Goal: Information Seeking & Learning: Find specific fact

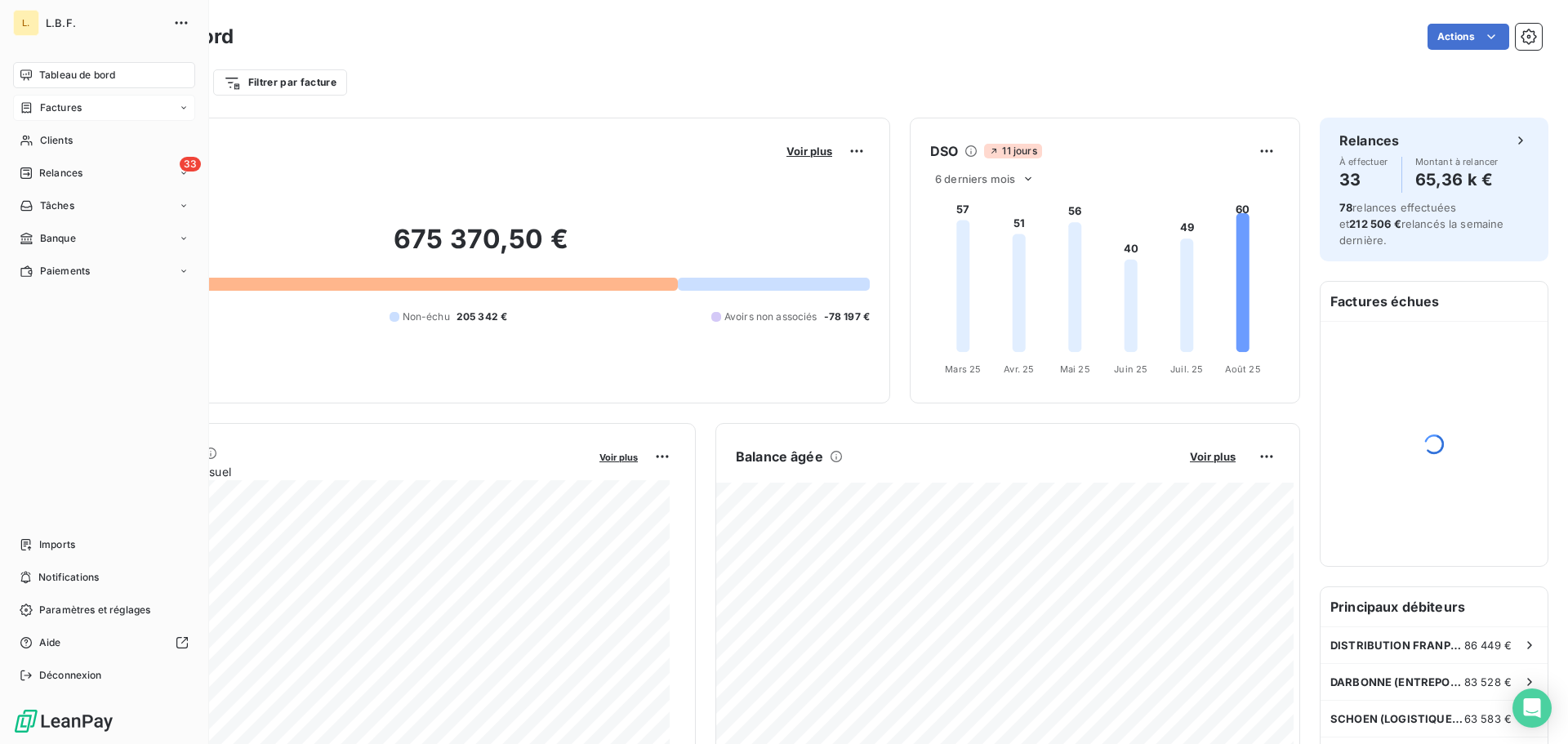
click at [46, 106] on span "Factures" at bounding box center [61, 108] width 42 height 15
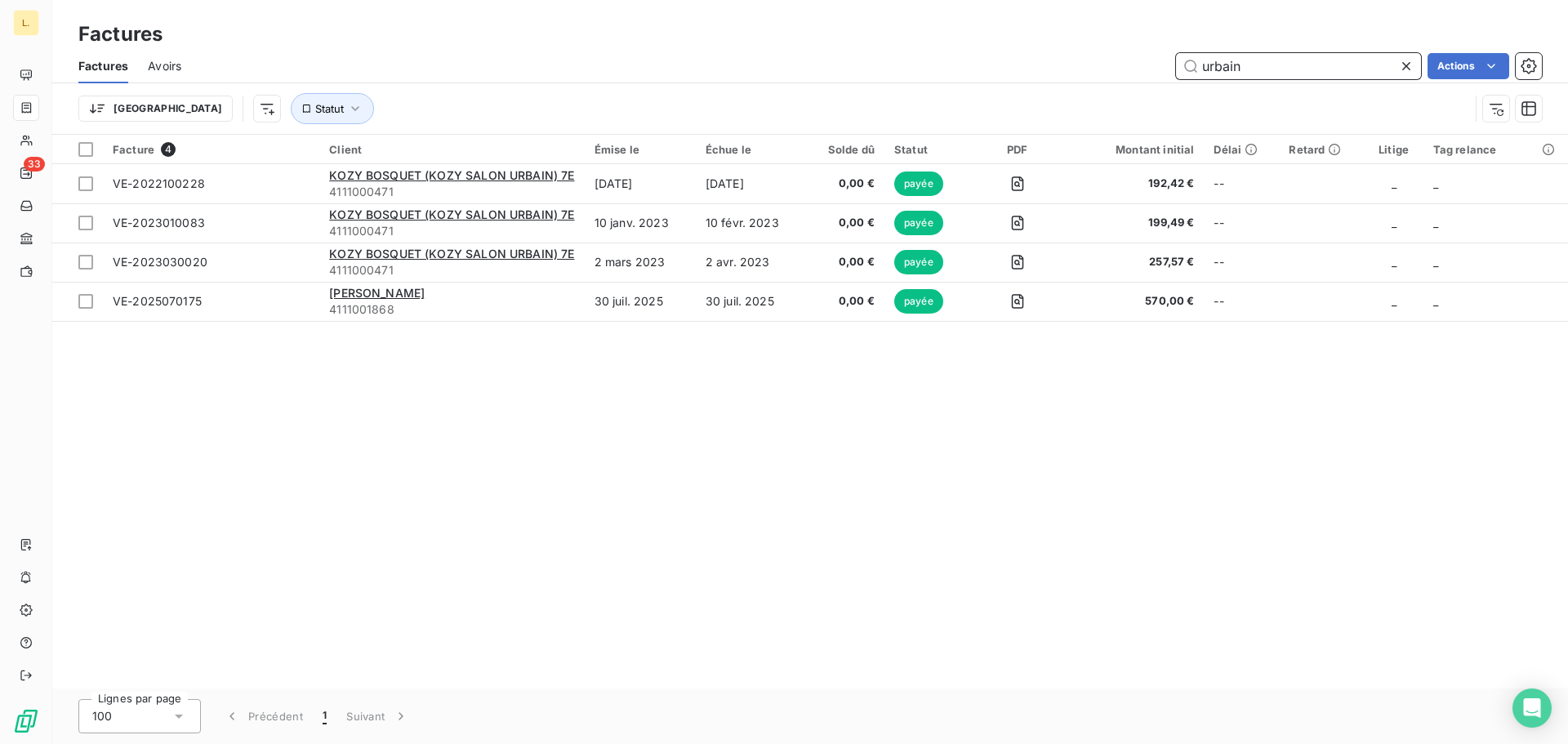
drag, startPoint x: 1270, startPoint y: 68, endPoint x: 1035, endPoint y: 116, distance: 239.9
click at [1035, 118] on div "Factures Avoirs urbain Actions Trier Statut" at bounding box center [810, 91] width 1516 height 85
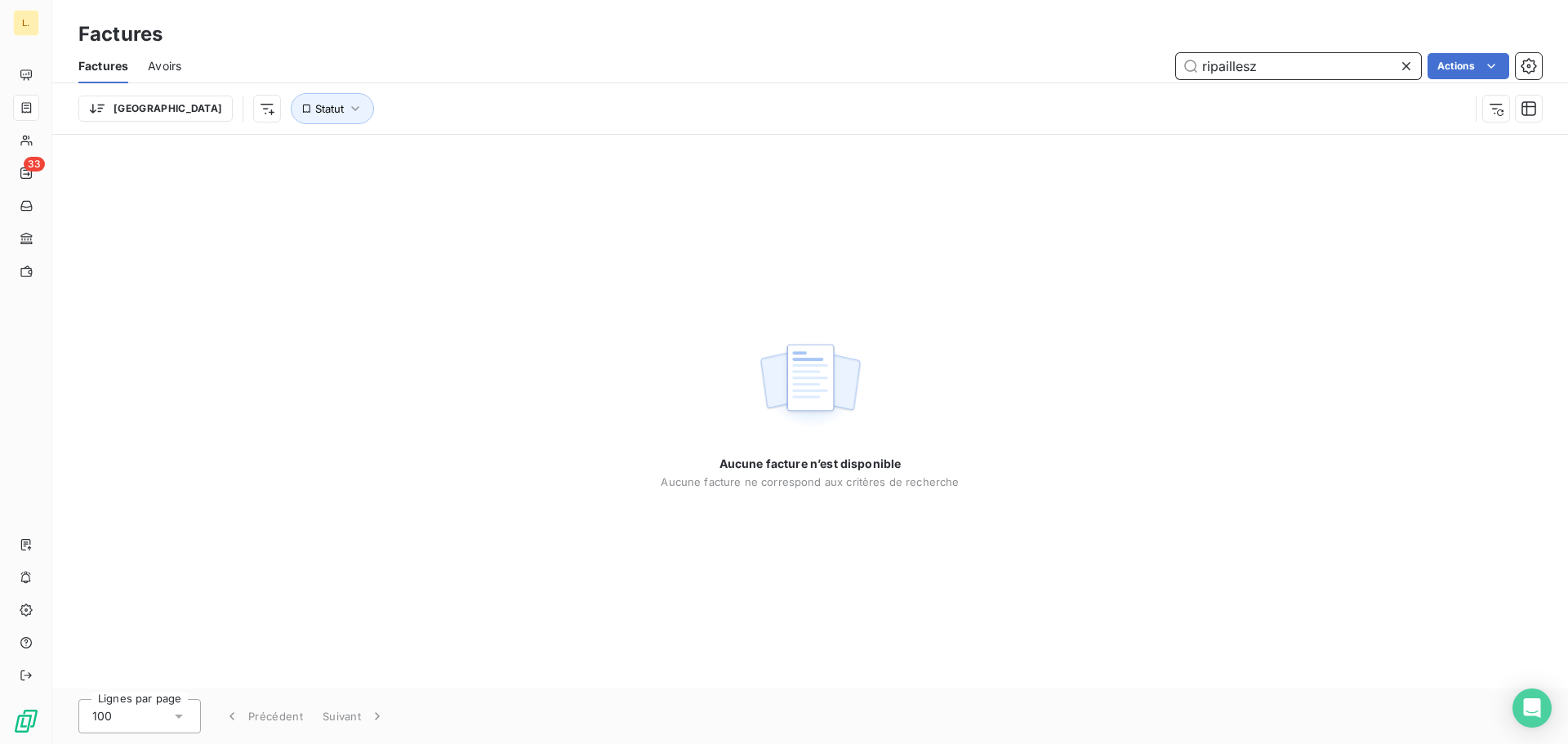
click at [1266, 70] on input "ripaillesz" at bounding box center [1298, 66] width 245 height 26
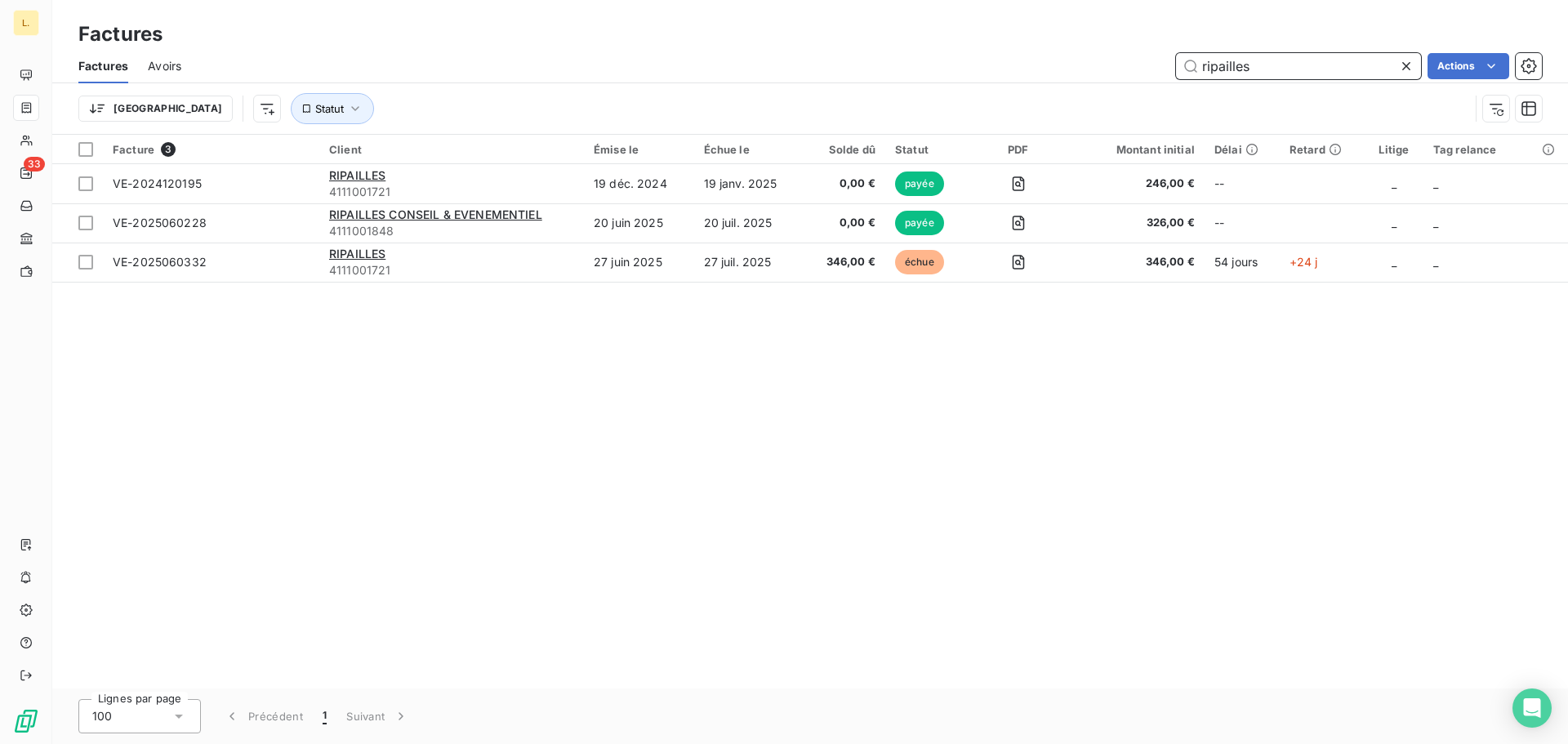
type input "ripailles"
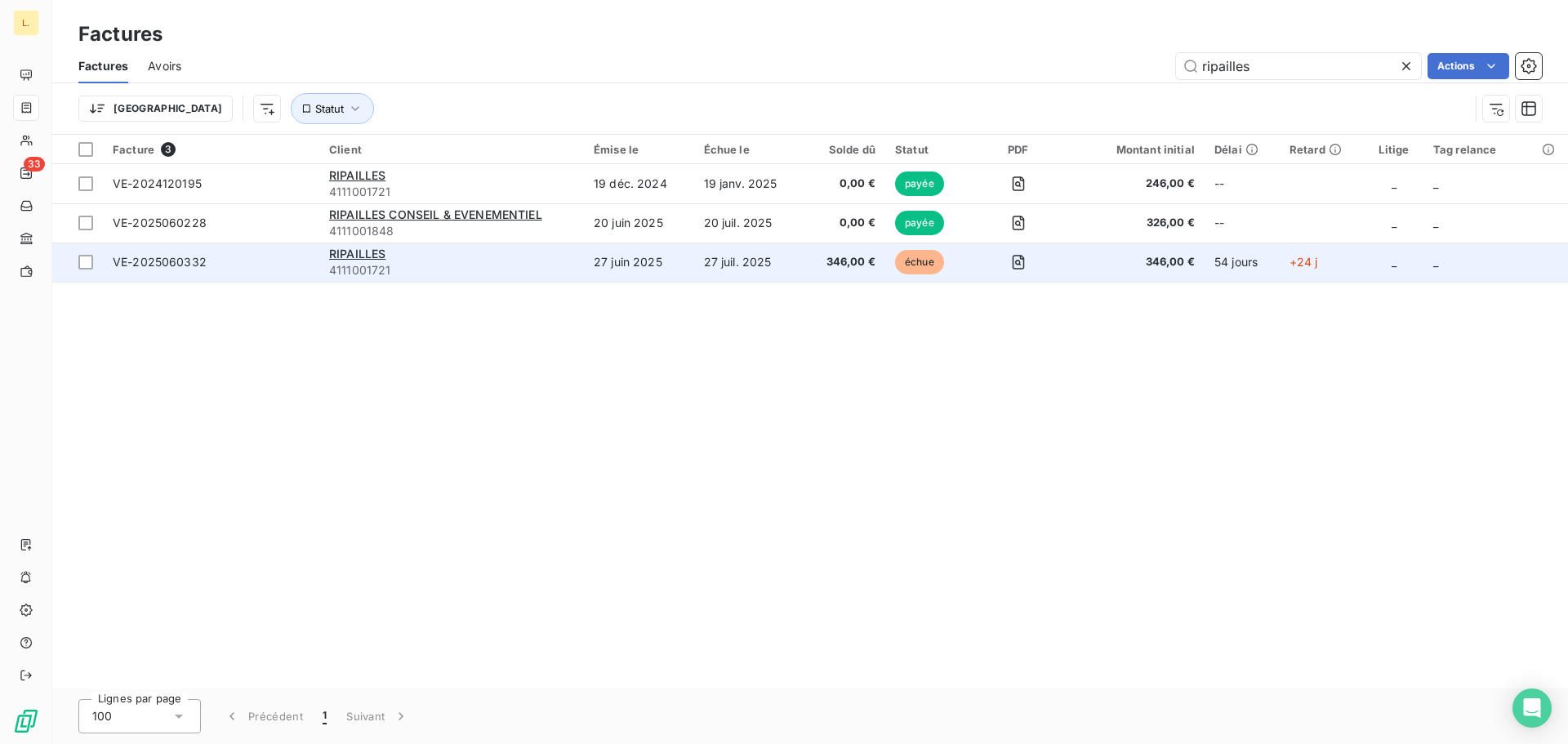
click at [835, 261] on span "346,00 €" at bounding box center [844, 261] width 62 height 16
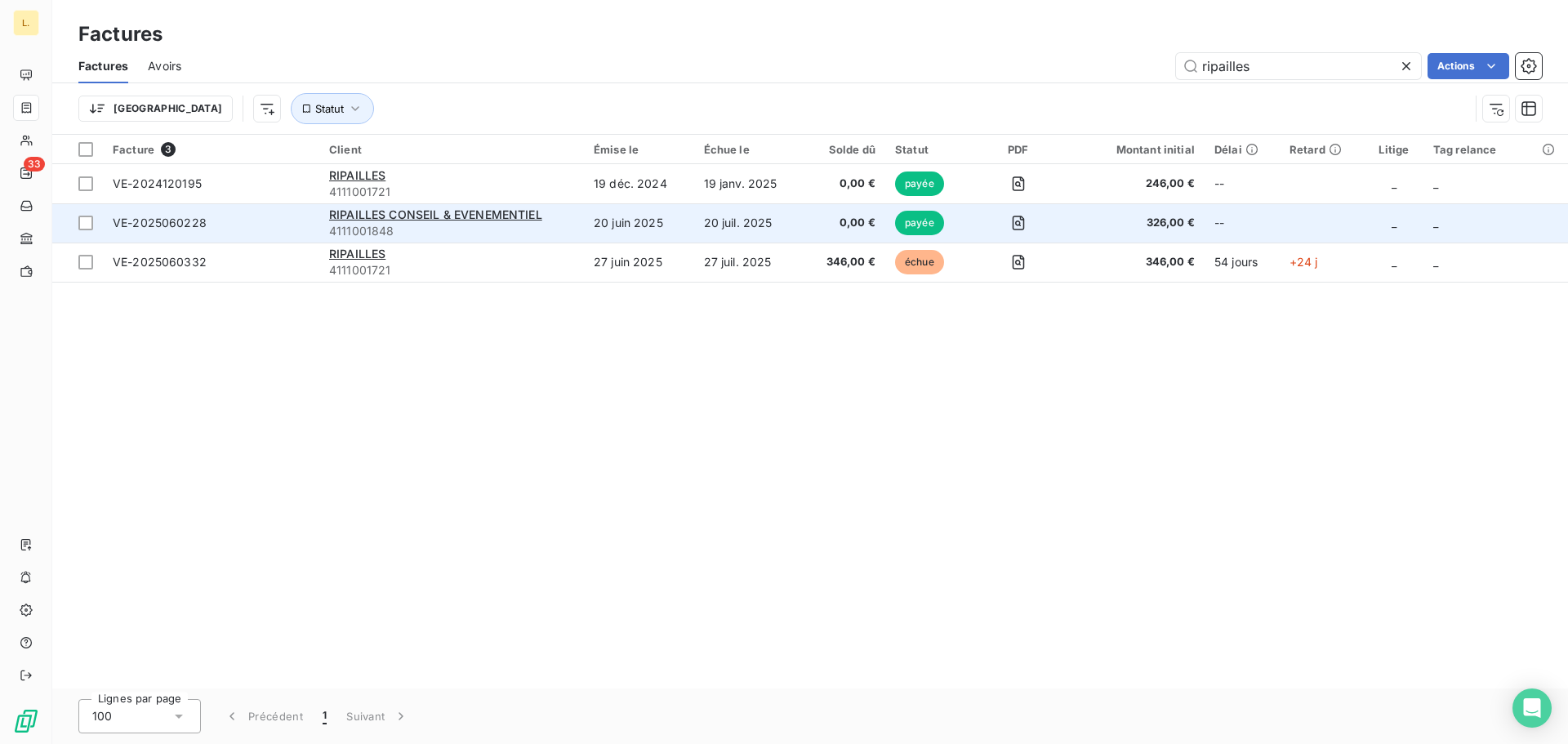
click at [872, 216] on span "0,00 €" at bounding box center [844, 222] width 62 height 16
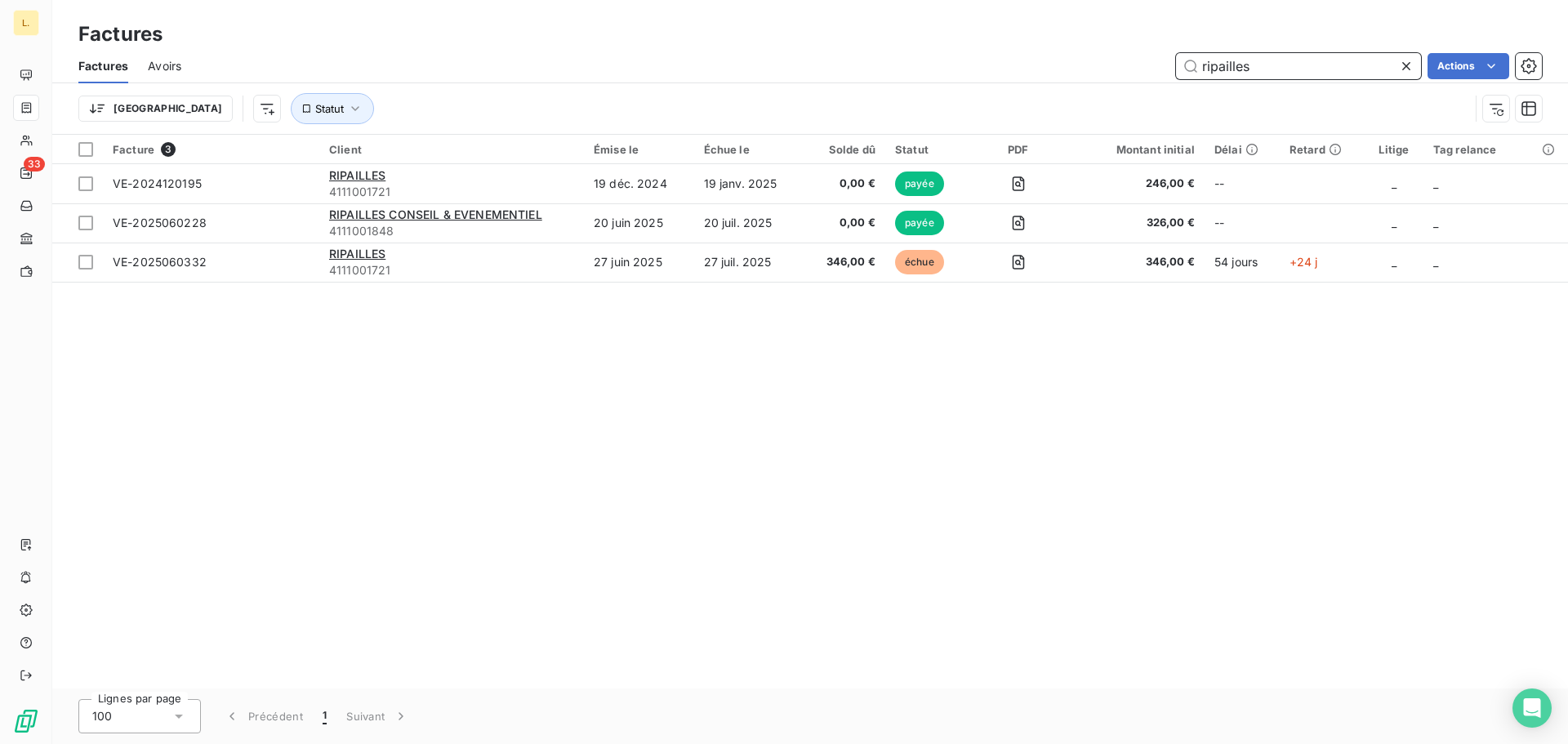
drag, startPoint x: 1266, startPoint y: 63, endPoint x: 1045, endPoint y: 80, distance: 221.7
click at [1051, 78] on div "ripailles Actions" at bounding box center [871, 66] width 1341 height 26
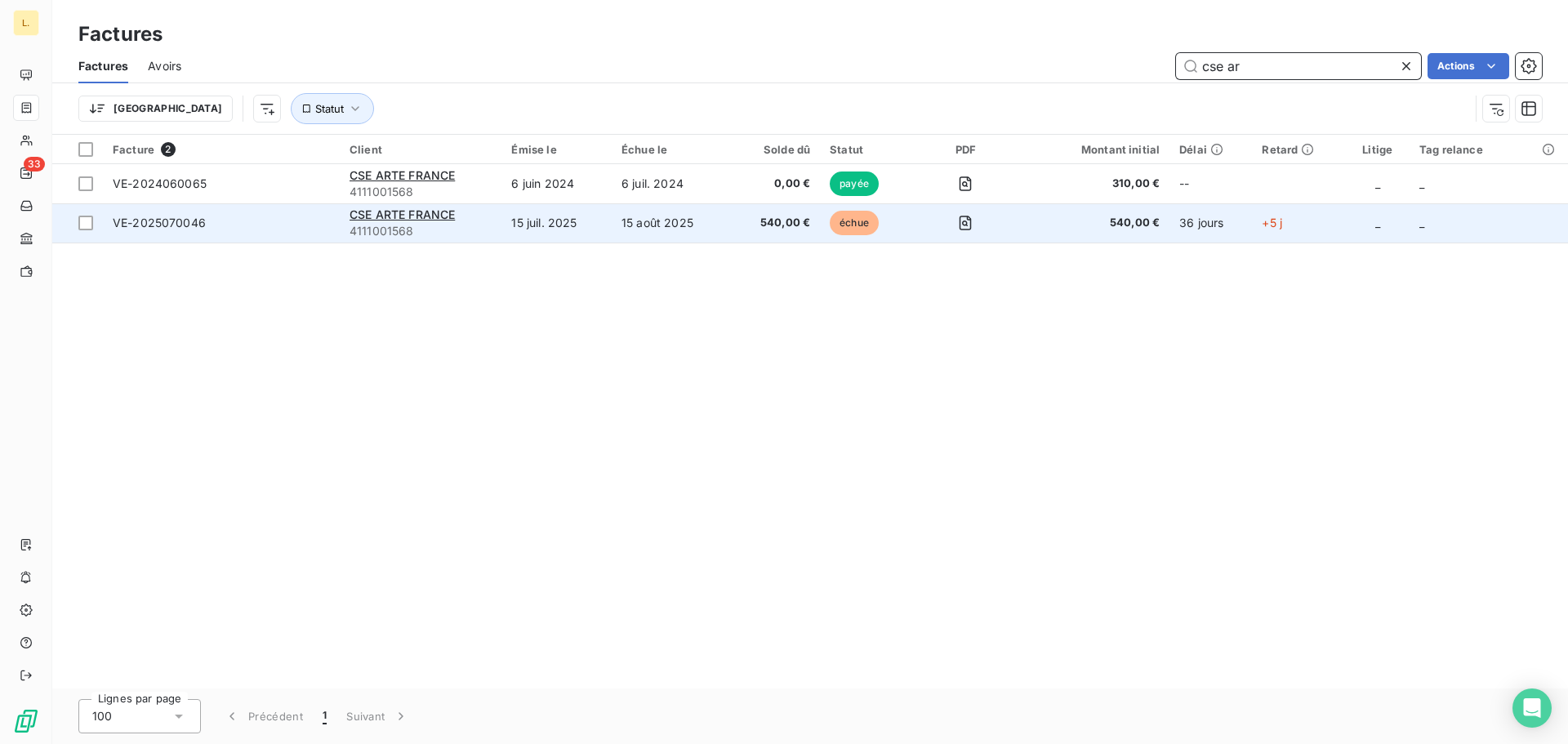
type input "cse ar"
click at [707, 218] on td "15 août 2025" at bounding box center [670, 223] width 119 height 39
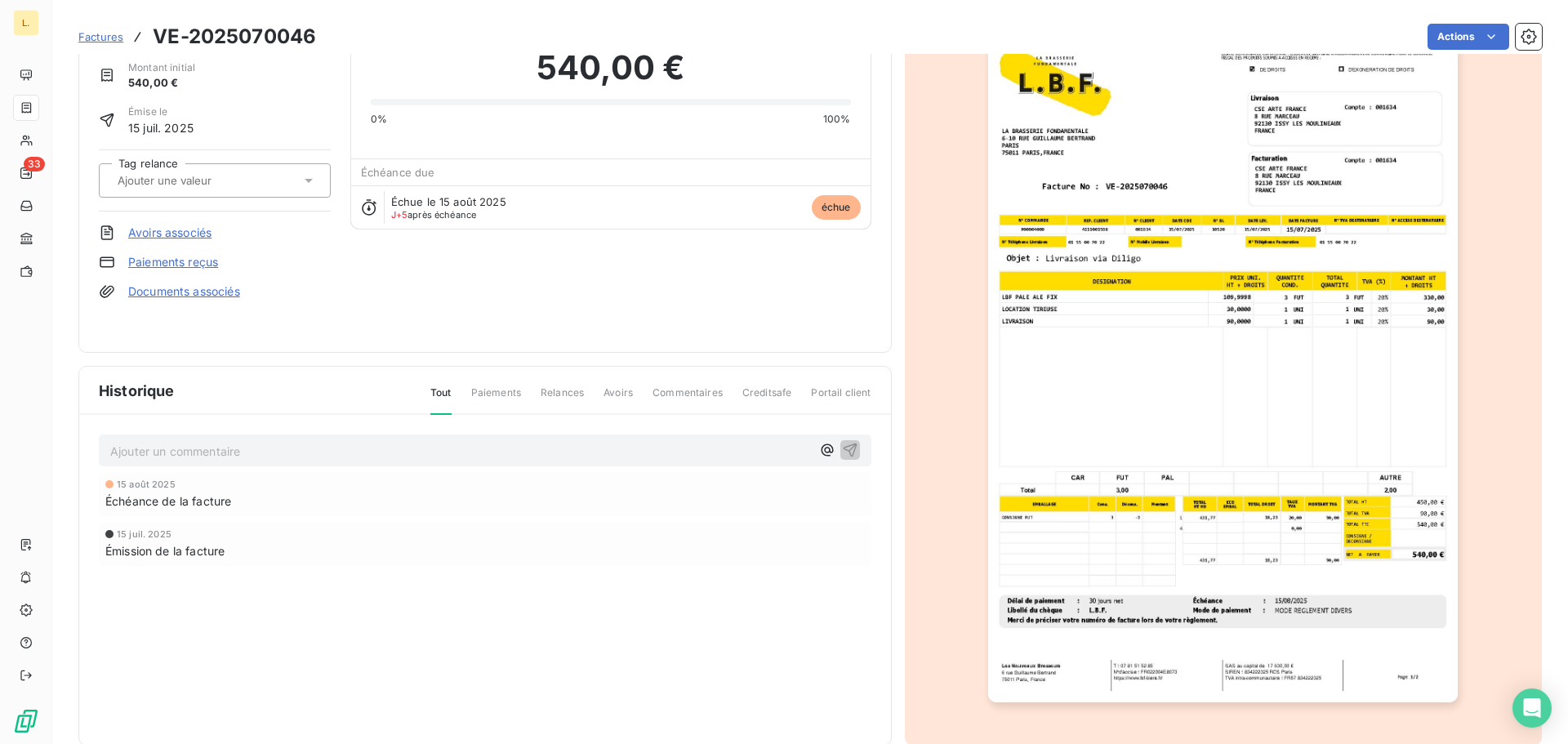
scroll to position [98, 0]
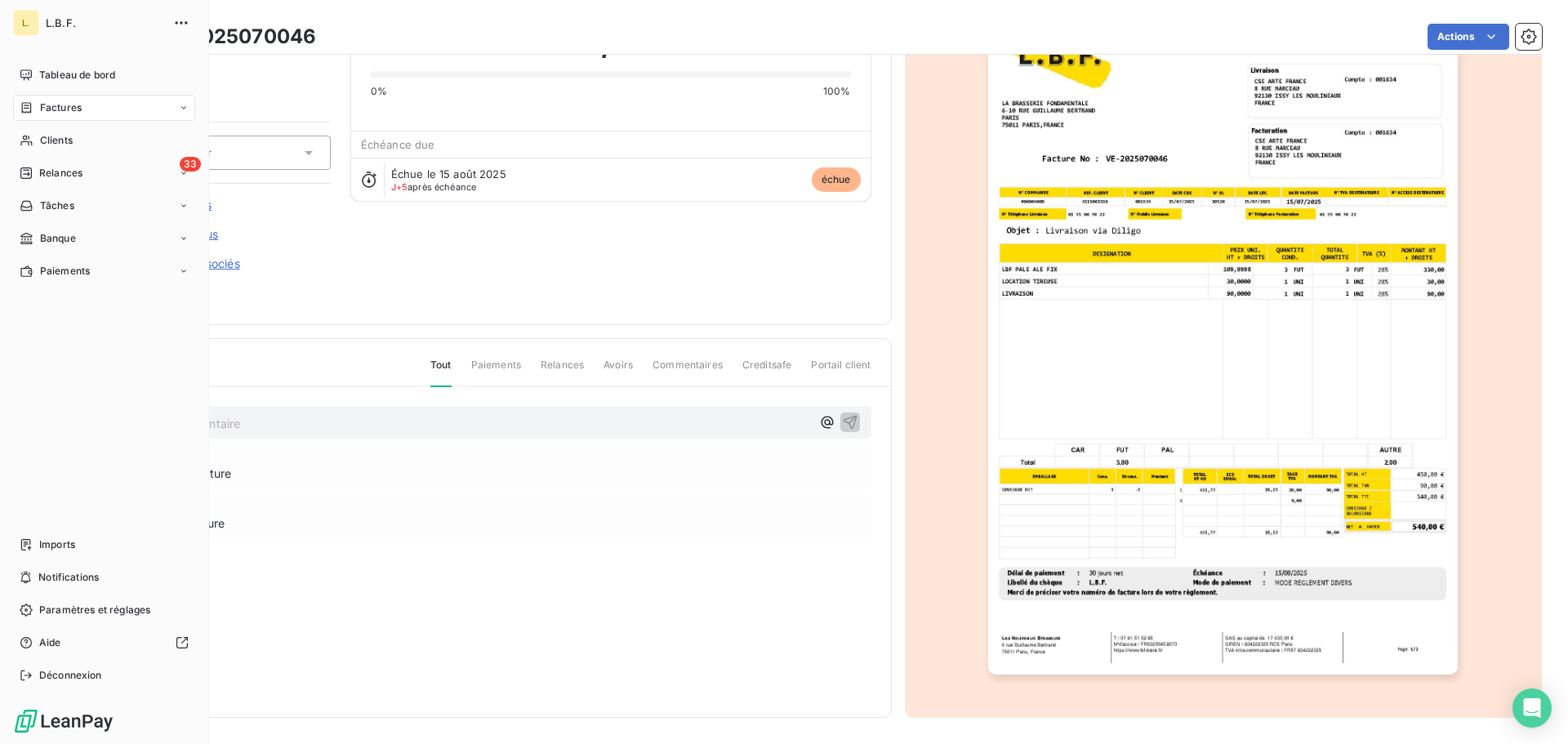
click at [121, 119] on div "Factures" at bounding box center [104, 107] width 182 height 26
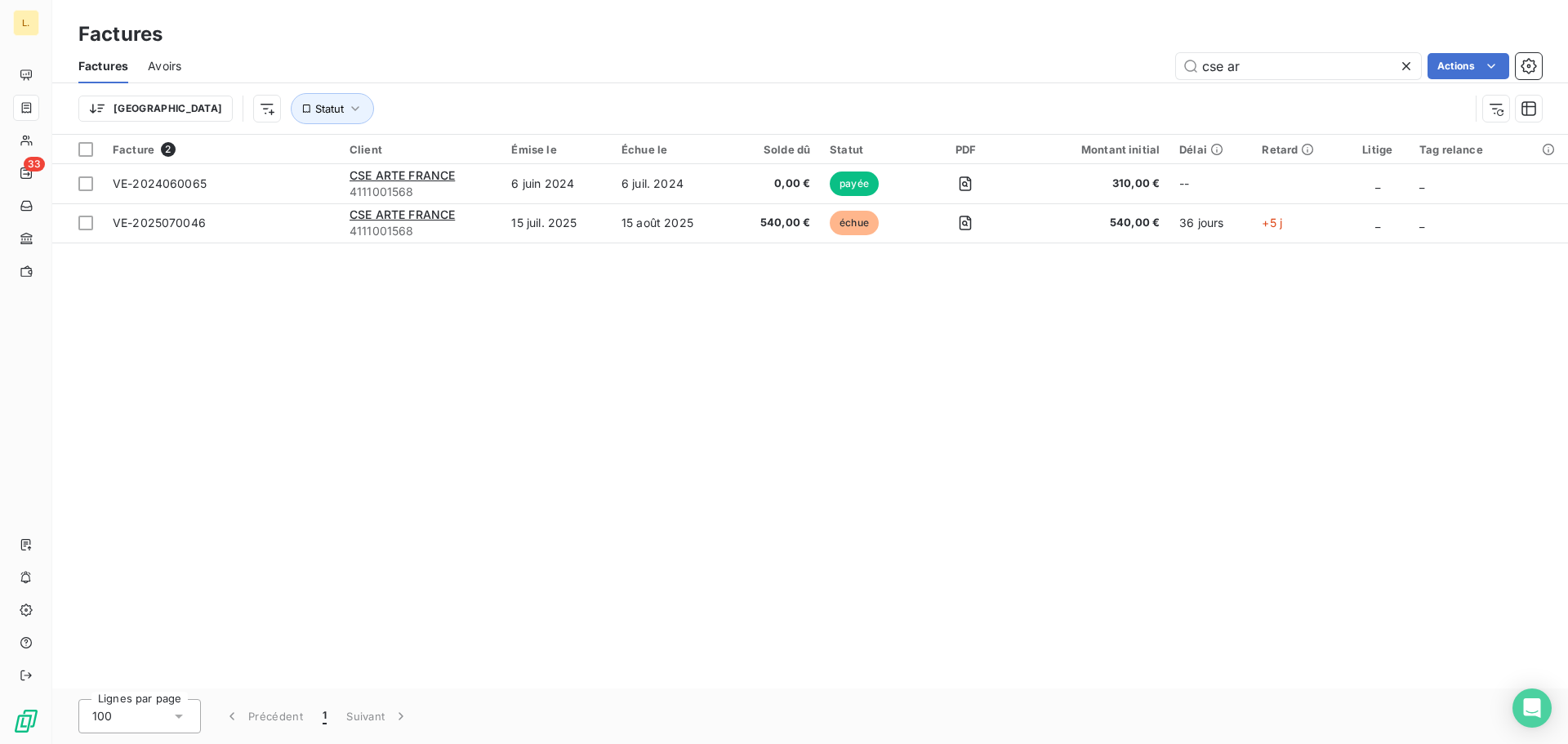
drag, startPoint x: 1244, startPoint y: 69, endPoint x: 1115, endPoint y: 66, distance: 129.0
click at [1115, 66] on div "cse ar Actions" at bounding box center [871, 66] width 1341 height 26
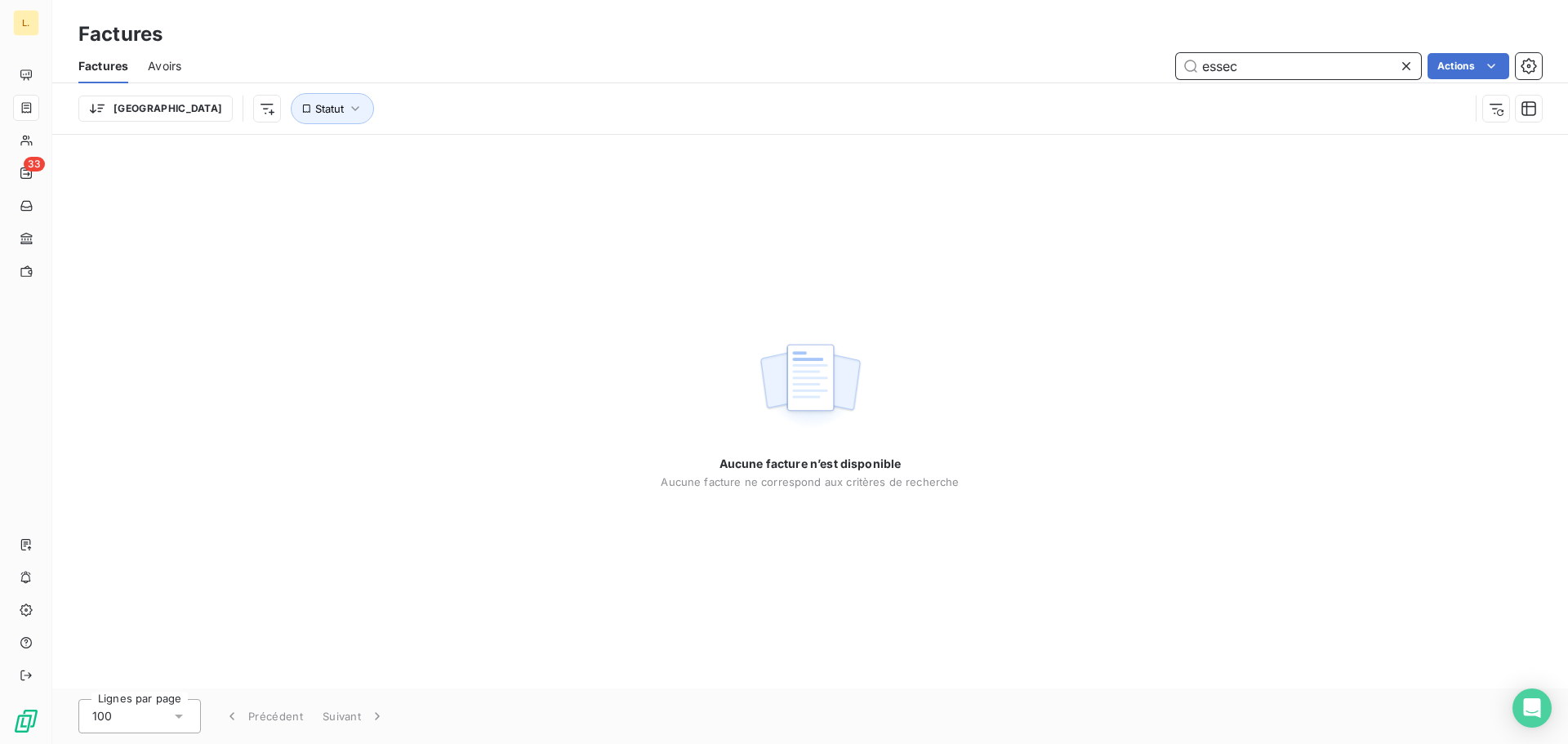
drag, startPoint x: 1259, startPoint y: 75, endPoint x: 1140, endPoint y: 88, distance: 119.7
click at [1140, 88] on div "Factures Avoirs essec Actions Trier Statut" at bounding box center [810, 91] width 1516 height 85
type input "J"
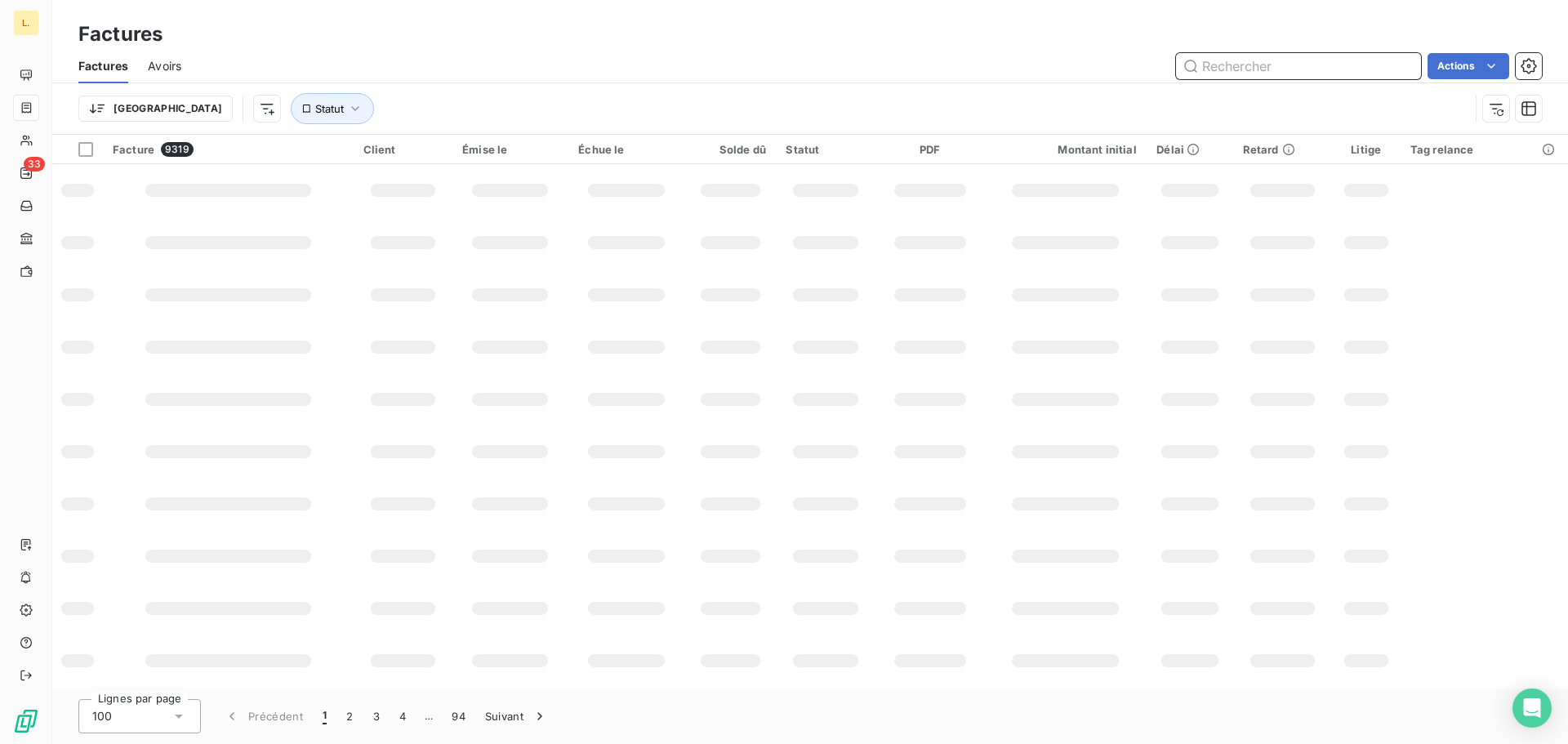
click at [1232, 61] on input "text" at bounding box center [1298, 66] width 245 height 26
paste input "[EMAIL_ADDRESS][DOMAIN_NAME]"
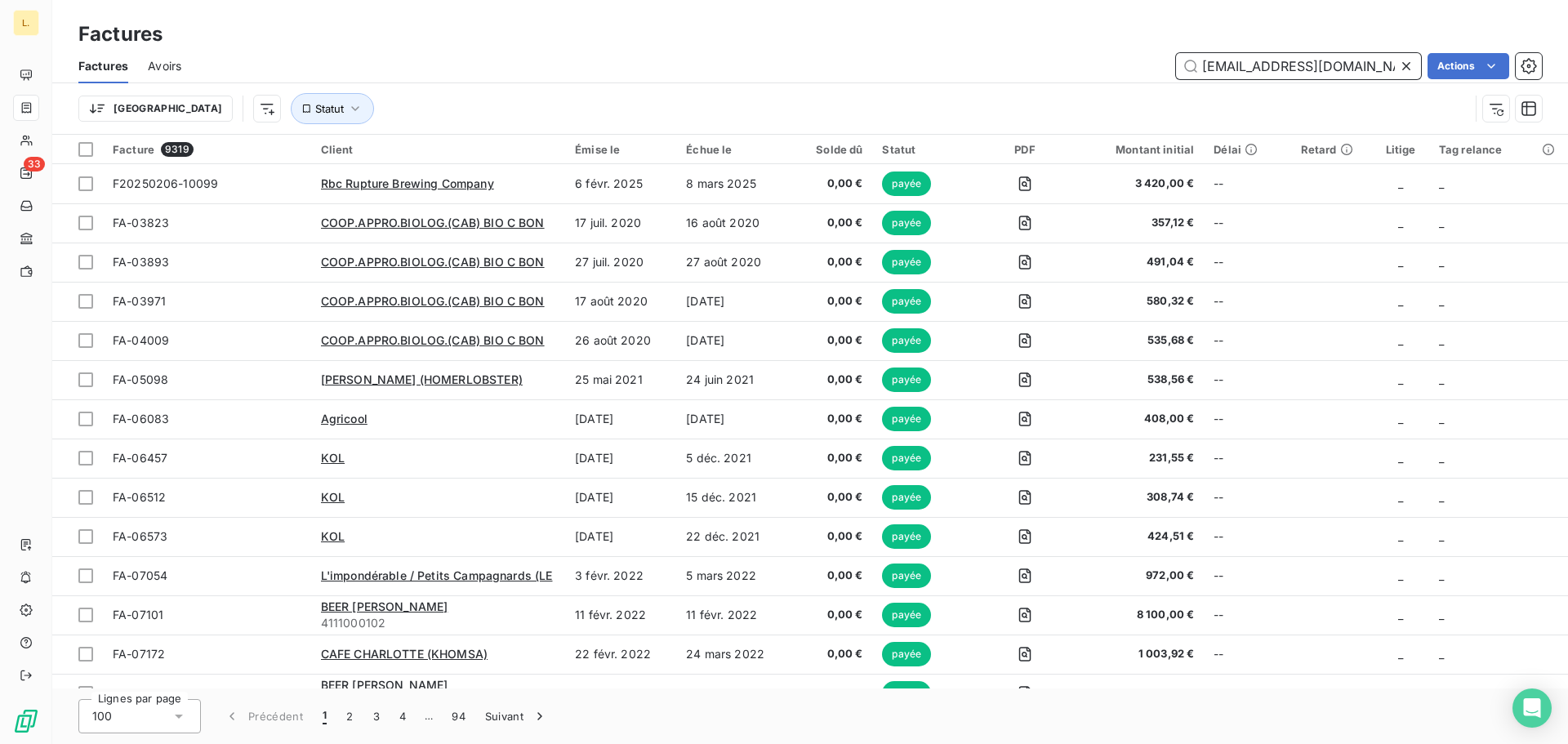
click at [1241, 62] on input "[EMAIL_ADDRESS][DOMAIN_NAME]" at bounding box center [1298, 66] width 245 height 26
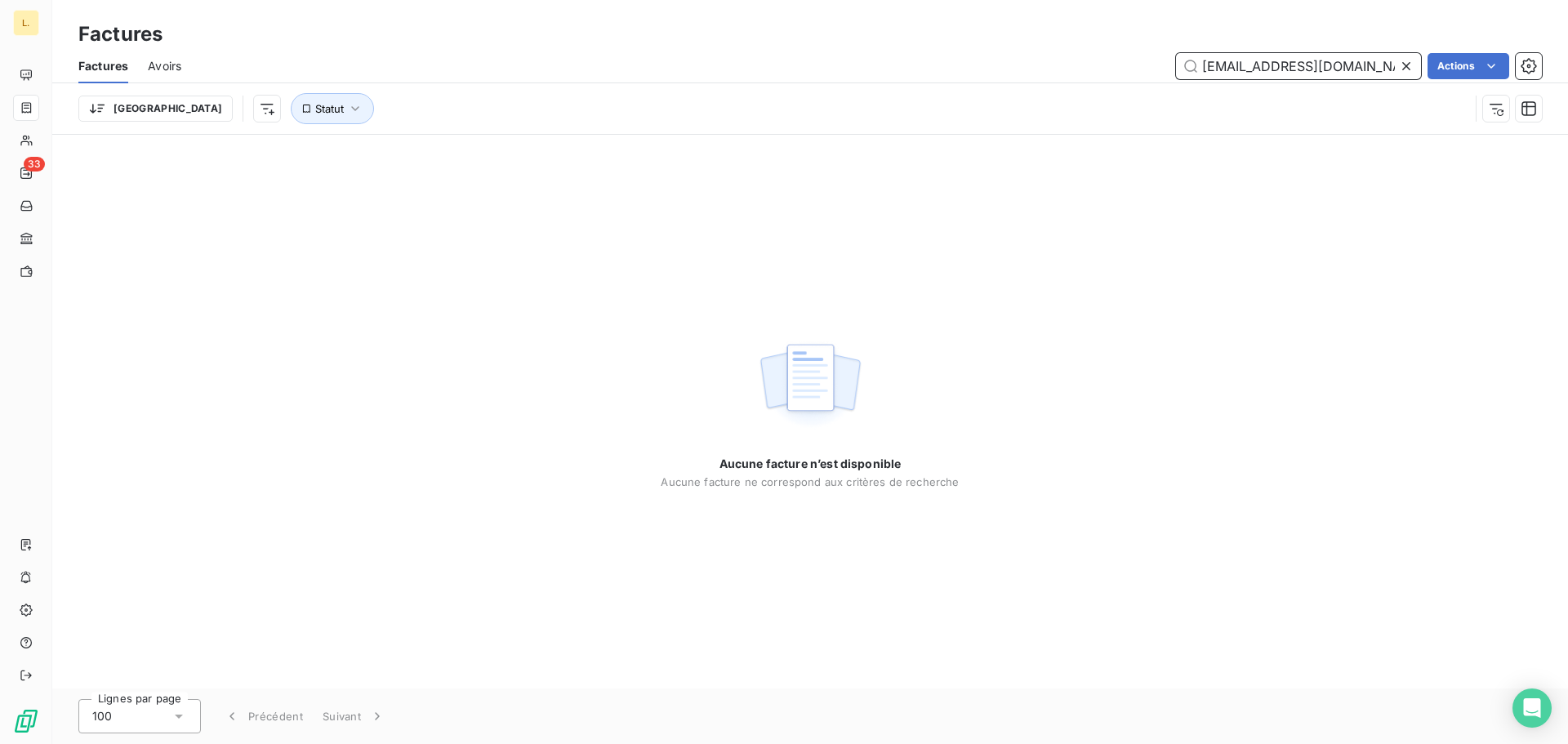
type input "[EMAIL_ADDRESS][DOMAIN_NAME]"
click at [1409, 65] on icon at bounding box center [1406, 65] width 16 height 16
click at [1354, 63] on input "text" at bounding box center [1298, 66] width 245 height 26
drag, startPoint x: 1243, startPoint y: 66, endPoint x: 1062, endPoint y: 68, distance: 181.0
click at [1113, 80] on div "Factures Avoirs essec Actions" at bounding box center [810, 65] width 1516 height 35
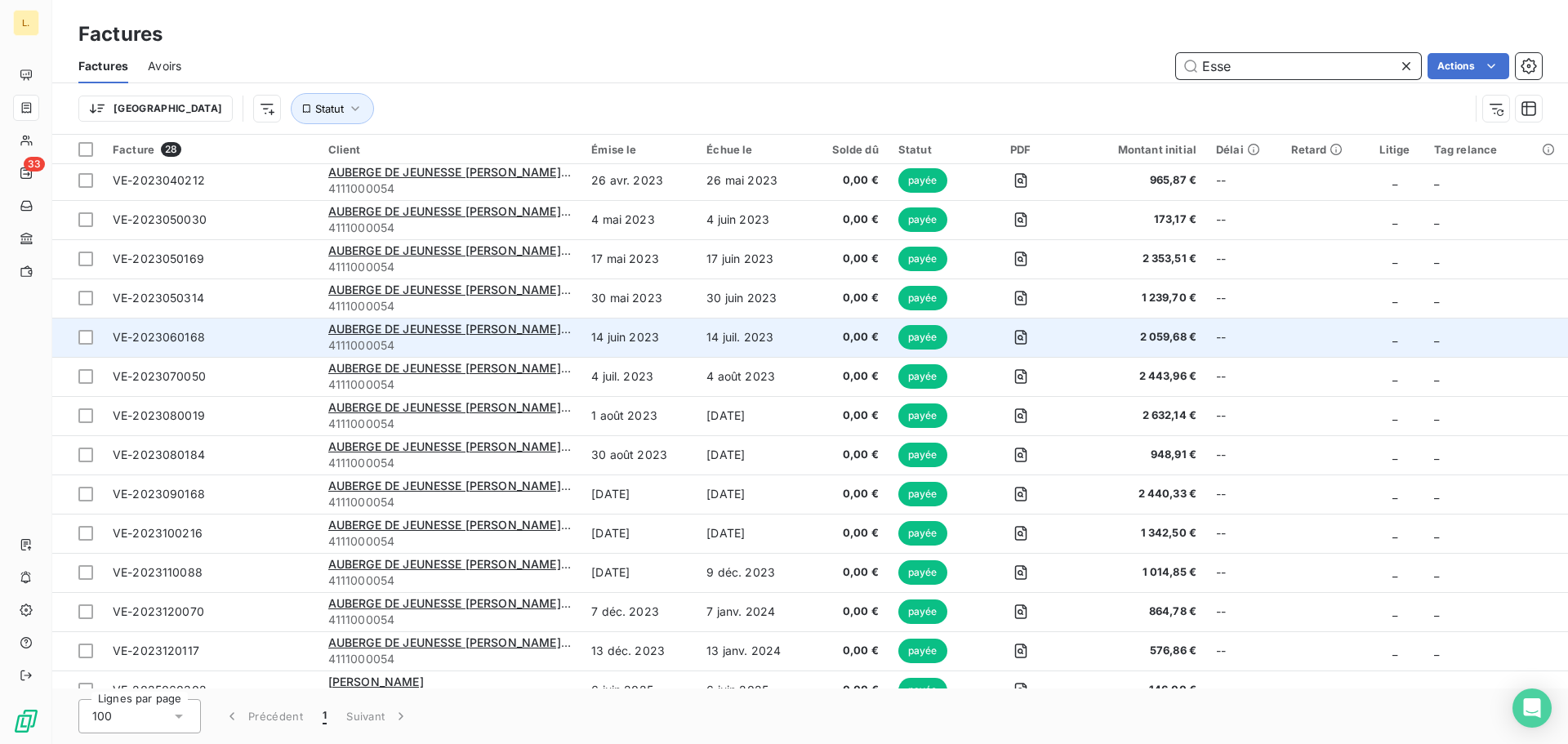
scroll to position [574, 0]
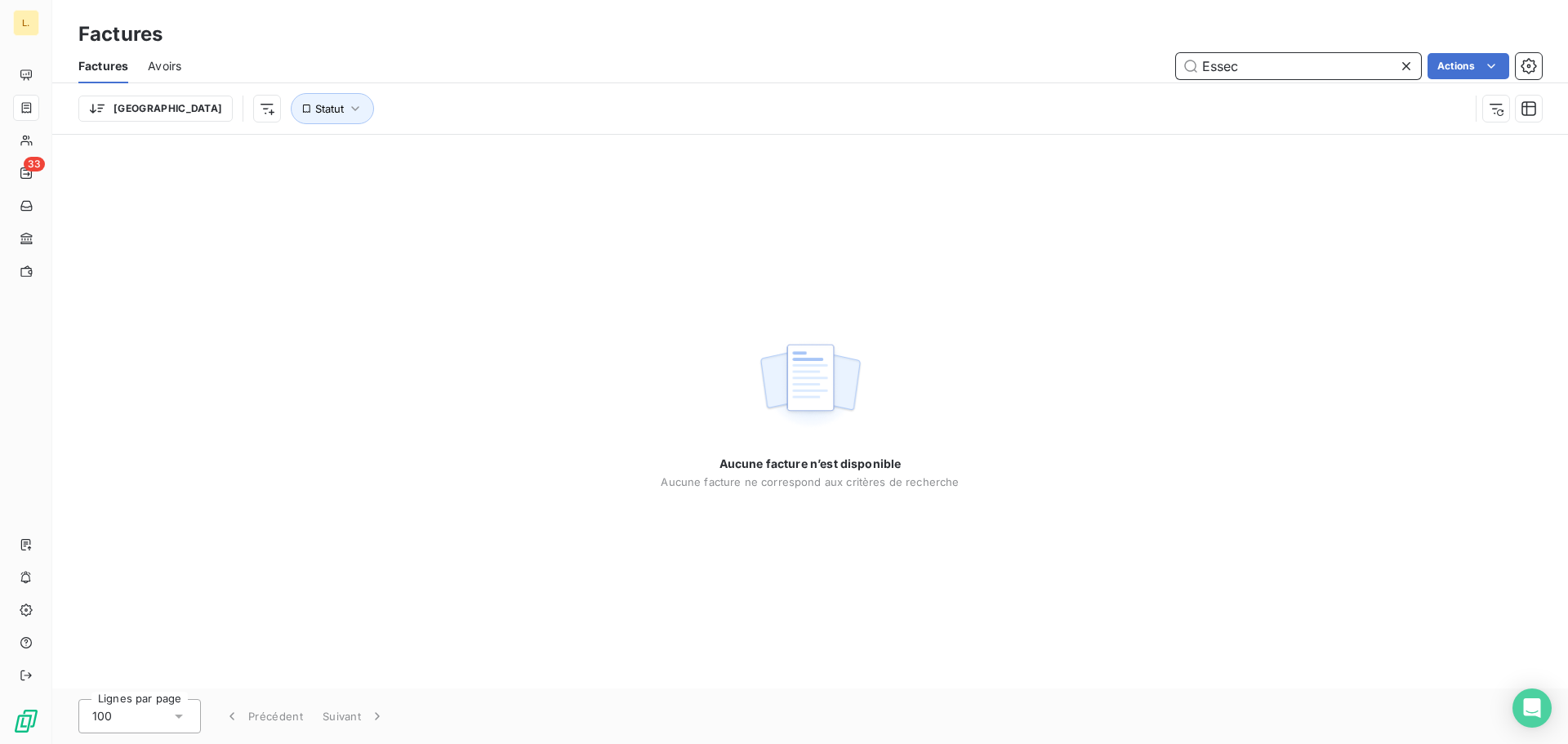
type input "Essec"
click at [1407, 62] on icon at bounding box center [1406, 65] width 16 height 16
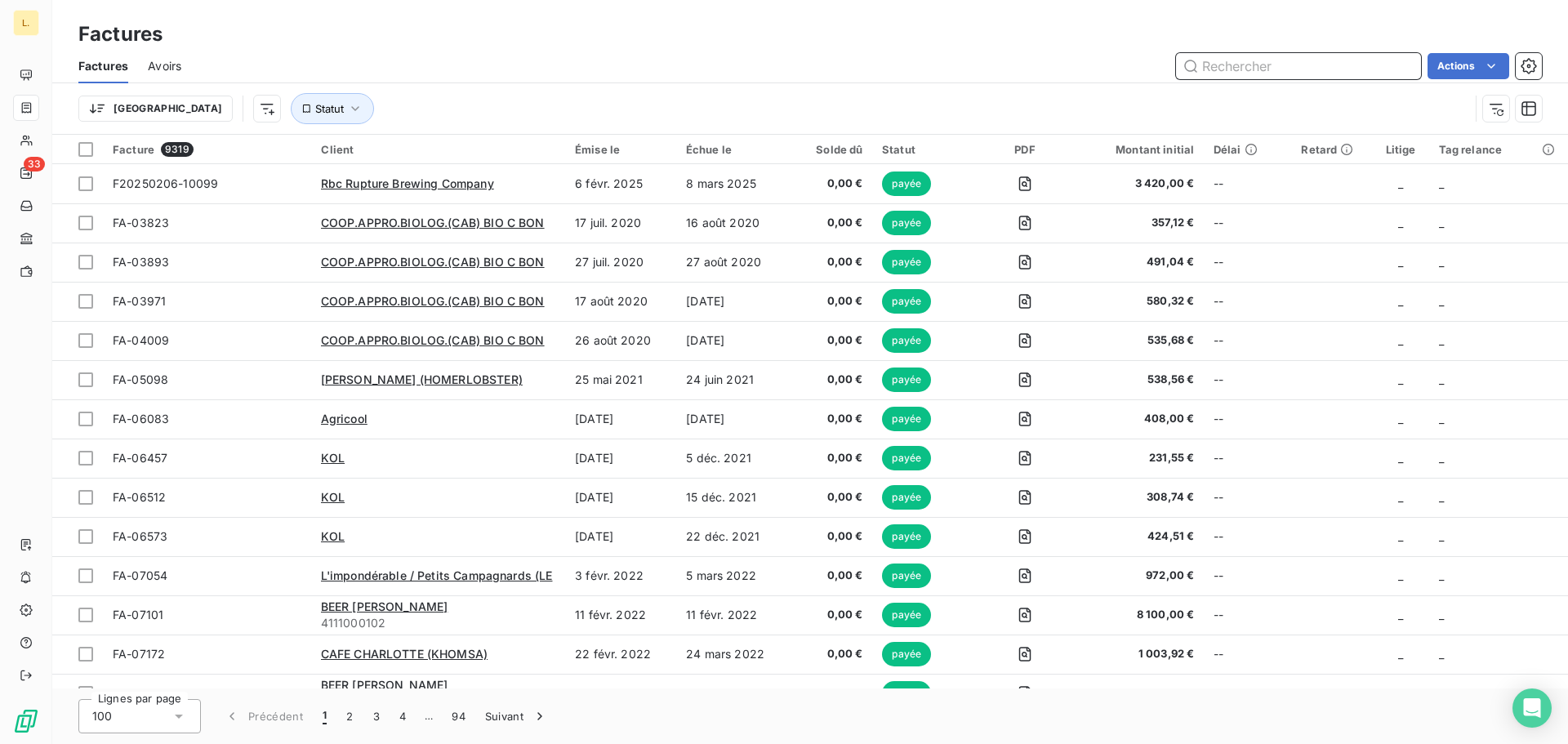
click at [1360, 51] on div "Factures Avoirs Actions" at bounding box center [810, 65] width 1516 height 35
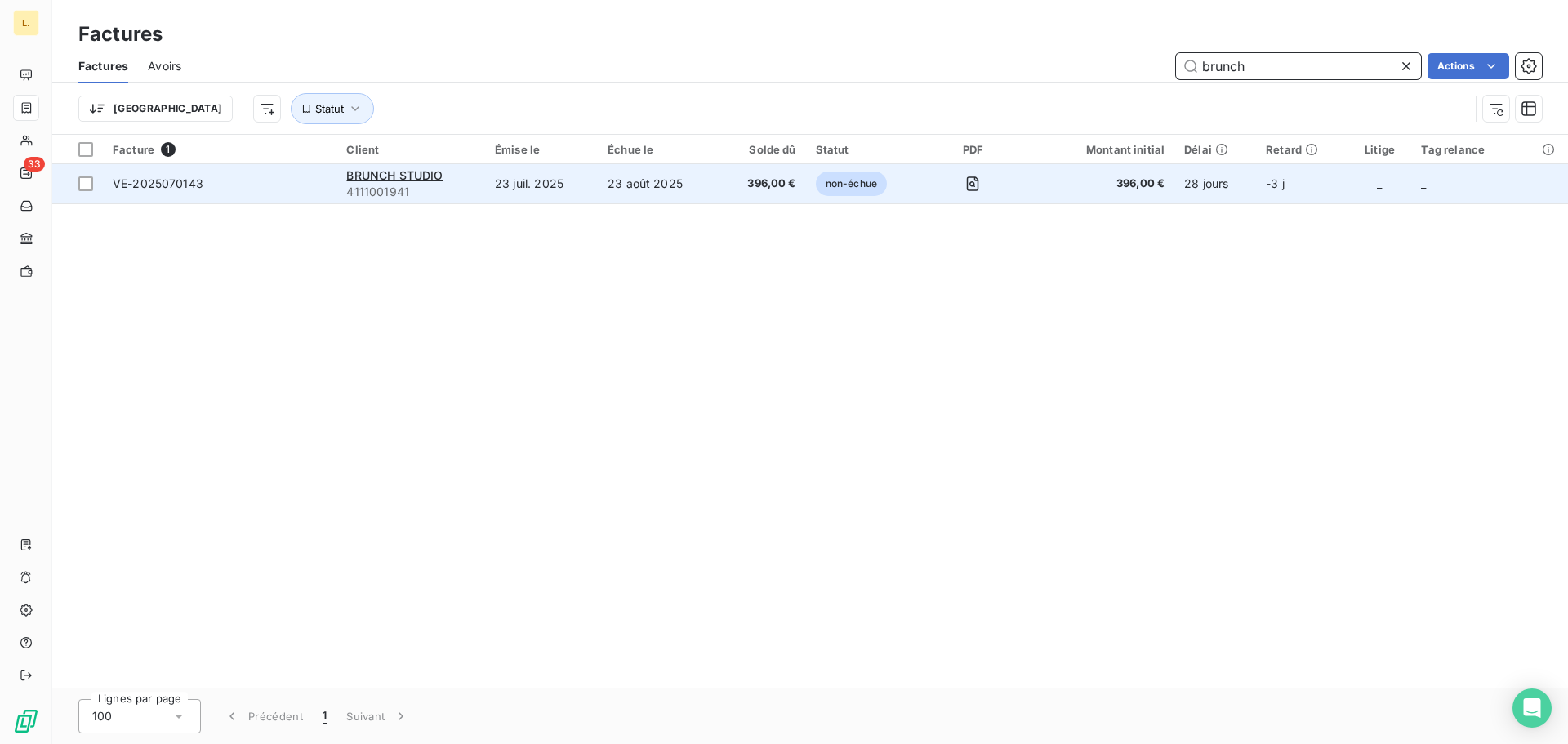
type input "brunch"
click at [284, 181] on span "VE-2025070143" at bounding box center [219, 183] width 214 height 16
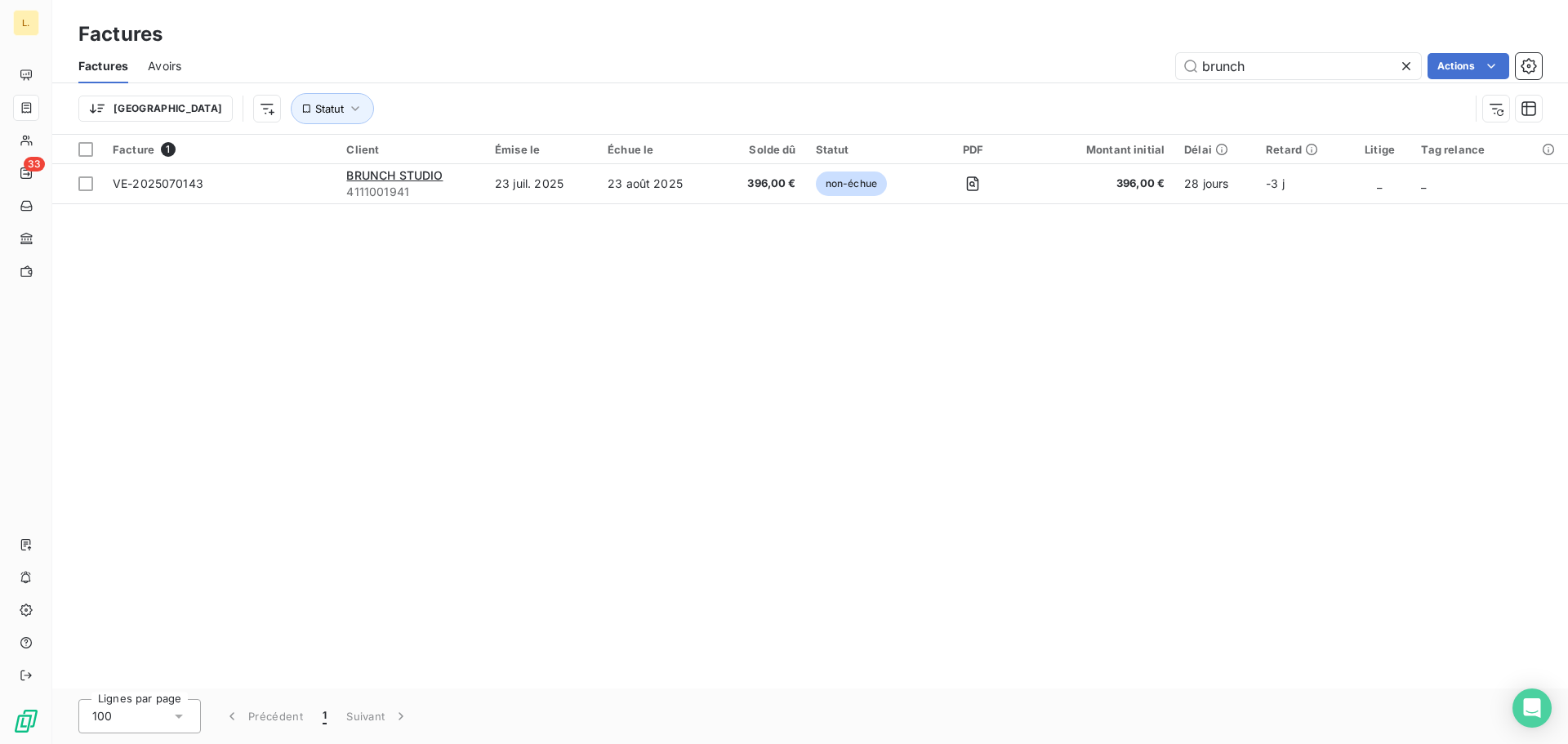
drag, startPoint x: 1290, startPoint y: 65, endPoint x: 1121, endPoint y: 79, distance: 169.6
click at [1121, 79] on div "Factures Avoirs brunch Actions" at bounding box center [810, 65] width 1516 height 35
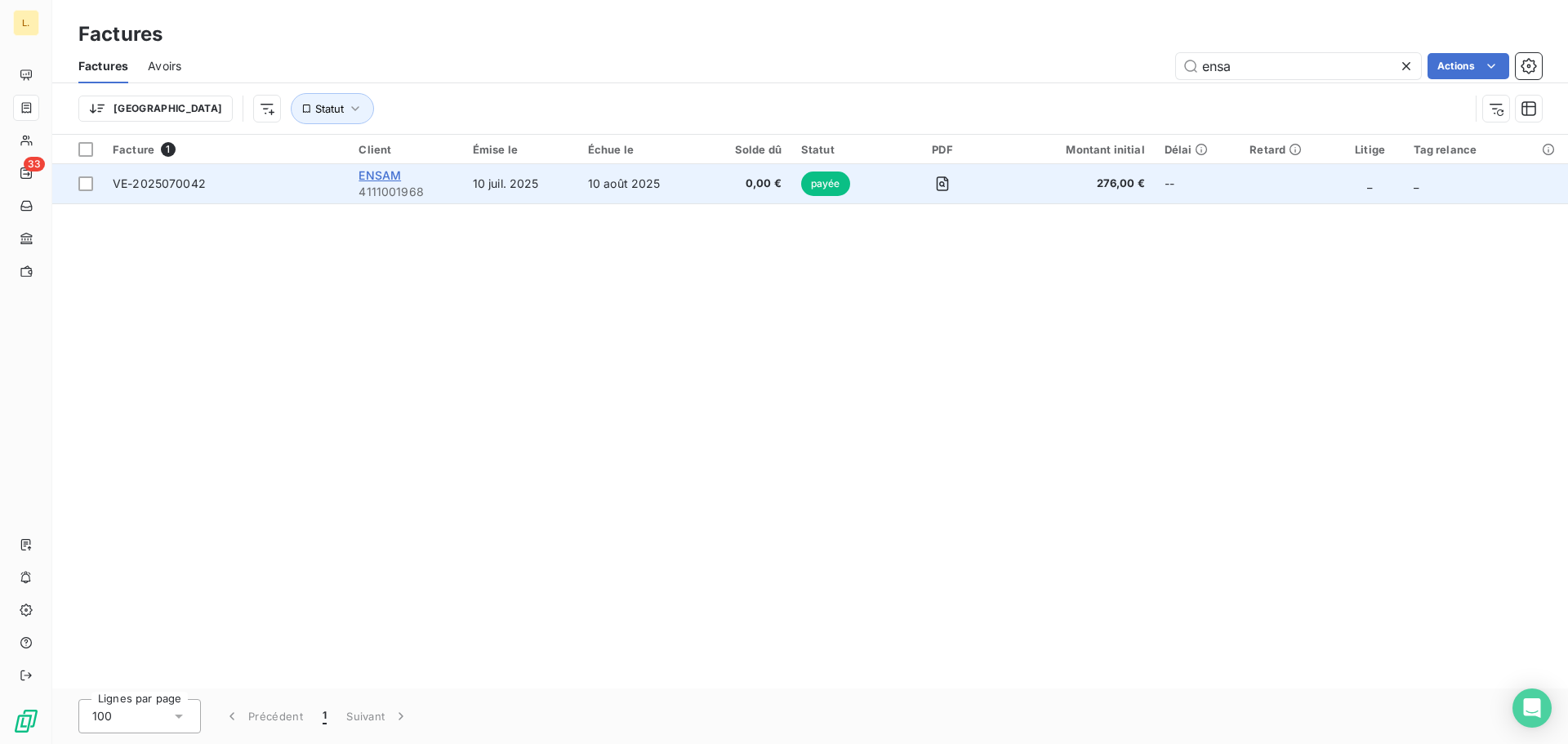
type input "ensa"
click at [382, 169] on span "ENSAM" at bounding box center [379, 175] width 42 height 14
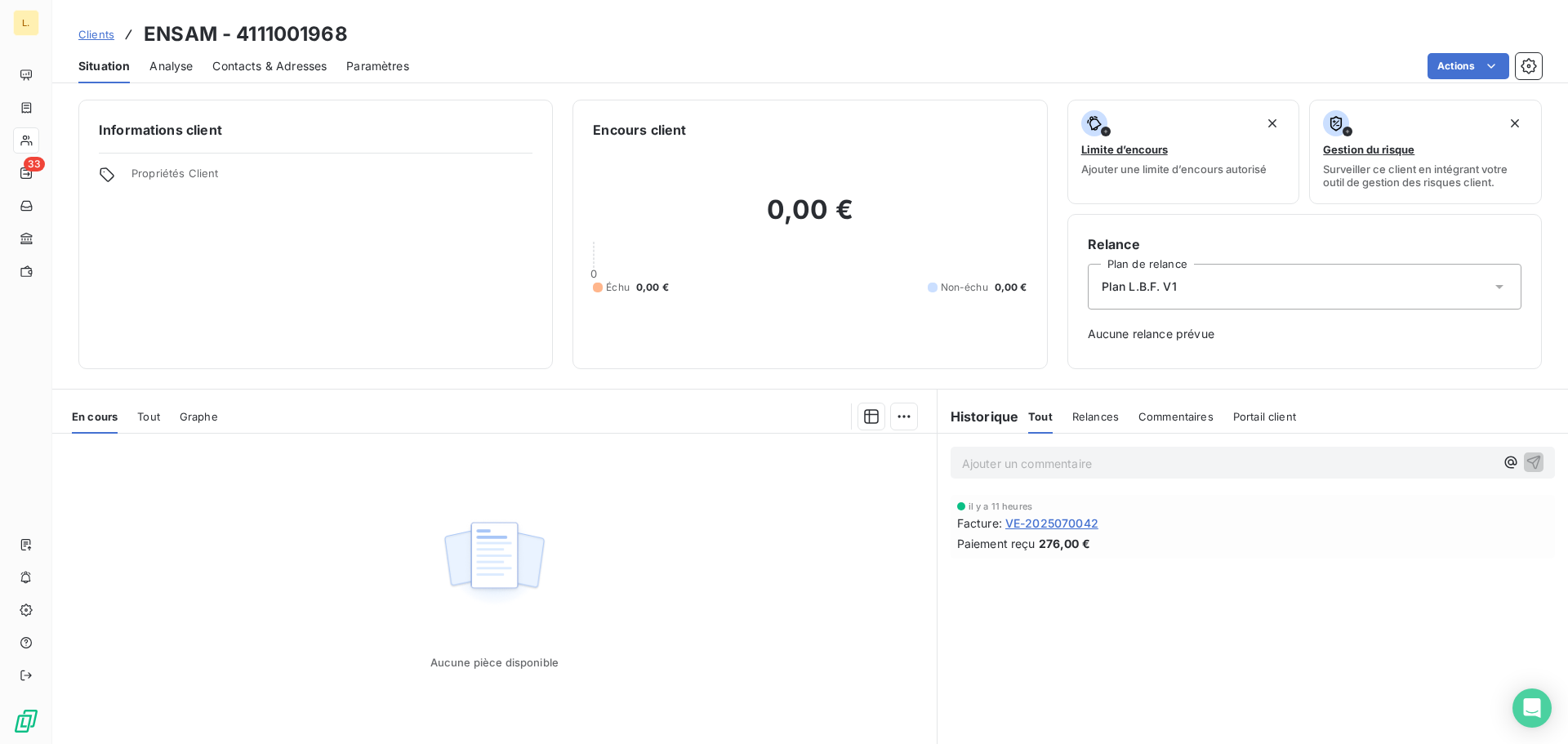
click at [1029, 531] on span "VE-2025070042" at bounding box center [1052, 523] width 93 height 17
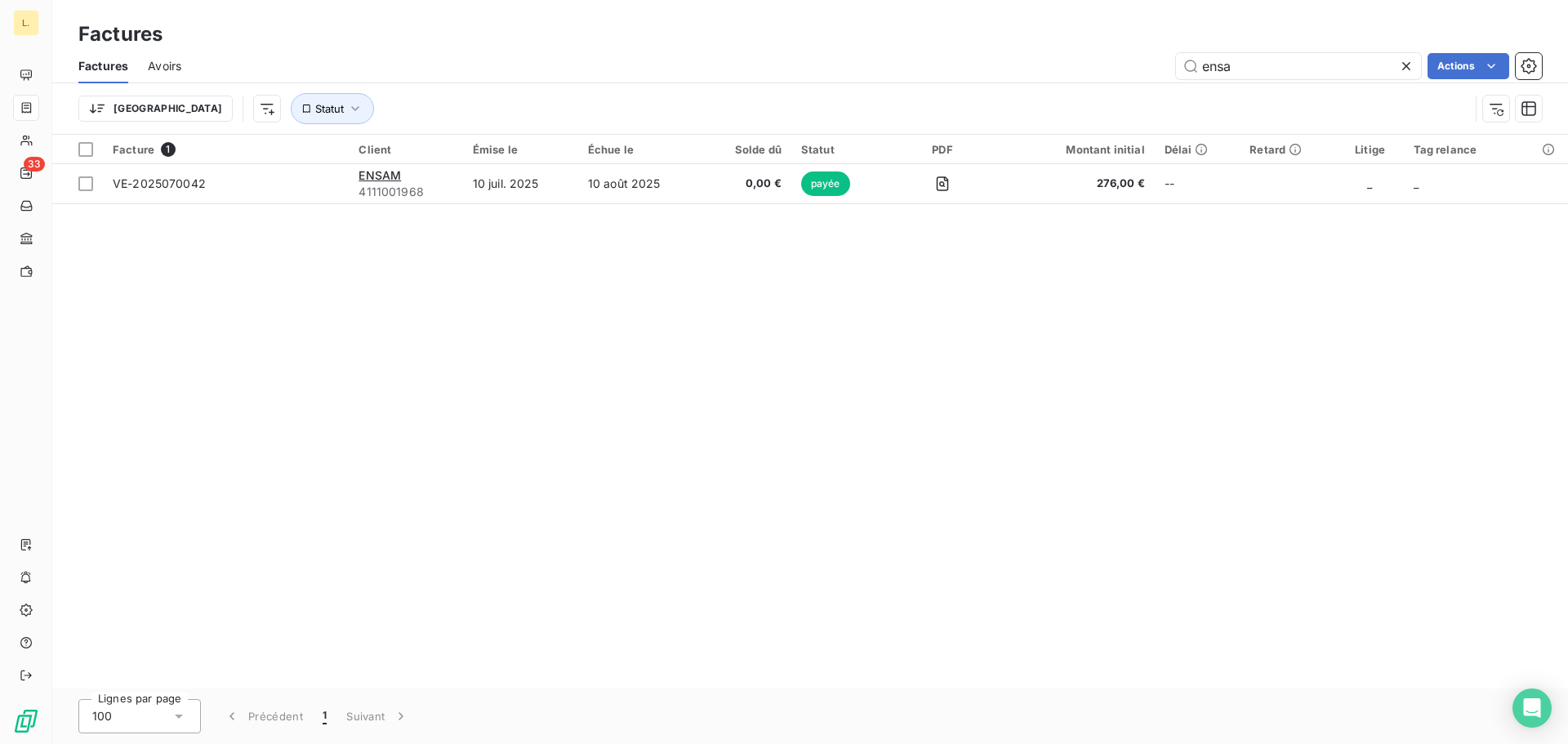
drag, startPoint x: 1270, startPoint y: 60, endPoint x: 1123, endPoint y: 62, distance: 147.0
click at [1123, 62] on div "ensa Actions" at bounding box center [871, 66] width 1341 height 26
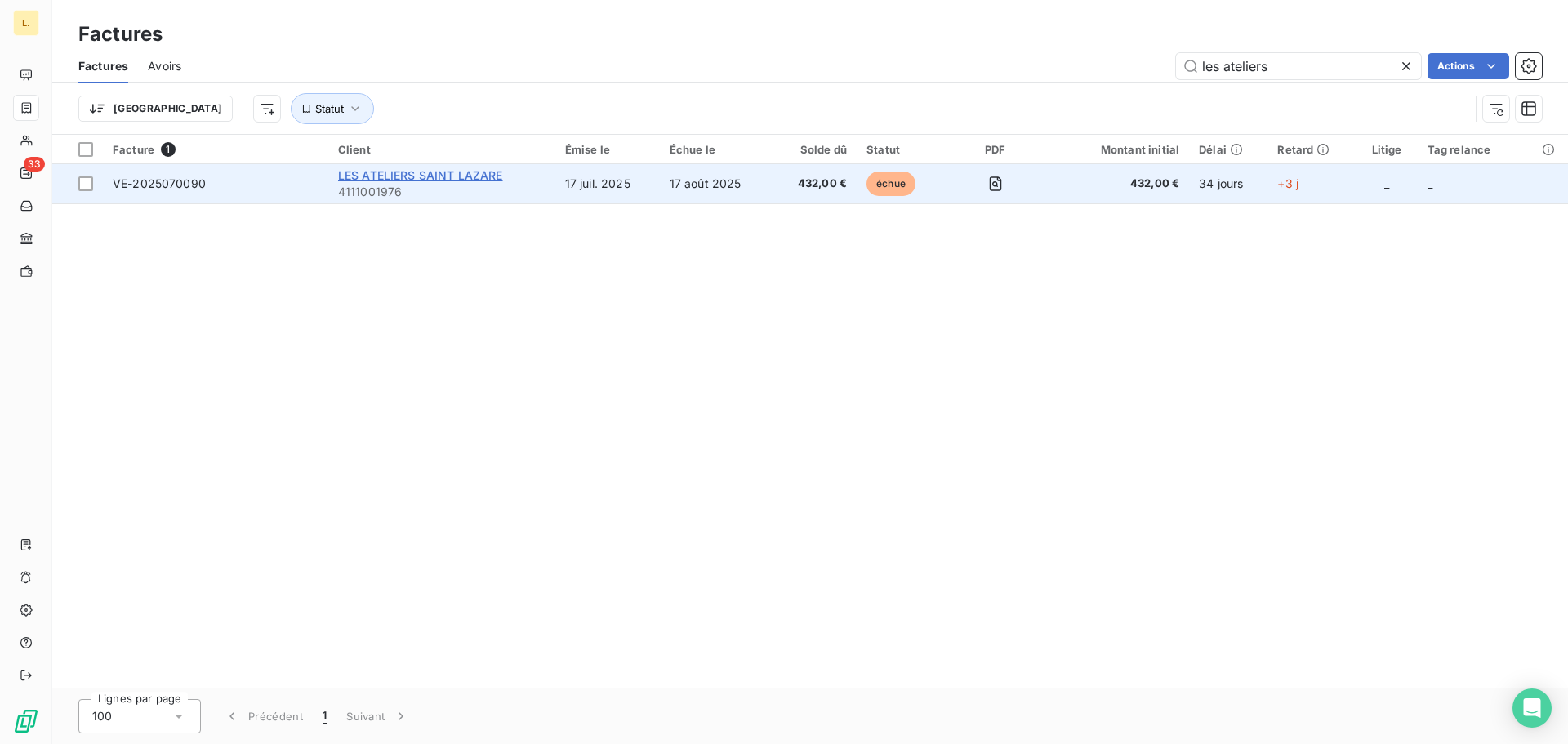
type input "les ateliers"
click at [474, 173] on span "LES ATELIERS SAINT LAZARE" at bounding box center [420, 175] width 165 height 14
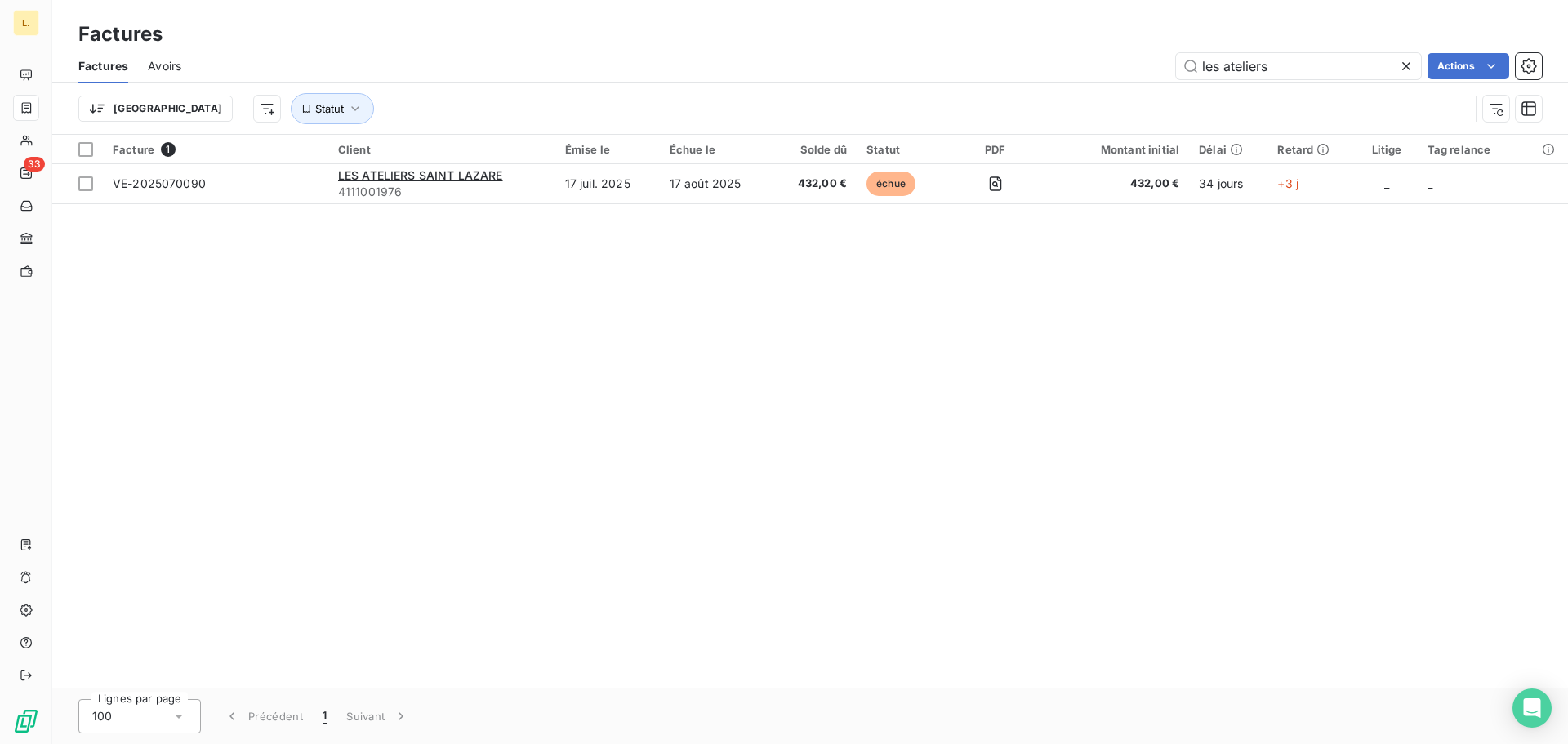
drag, startPoint x: 1303, startPoint y: 64, endPoint x: 991, endPoint y: 99, distance: 314.0
click at [991, 99] on div "Factures Avoirs les ateliers Actions Trier Statut" at bounding box center [810, 91] width 1516 height 85
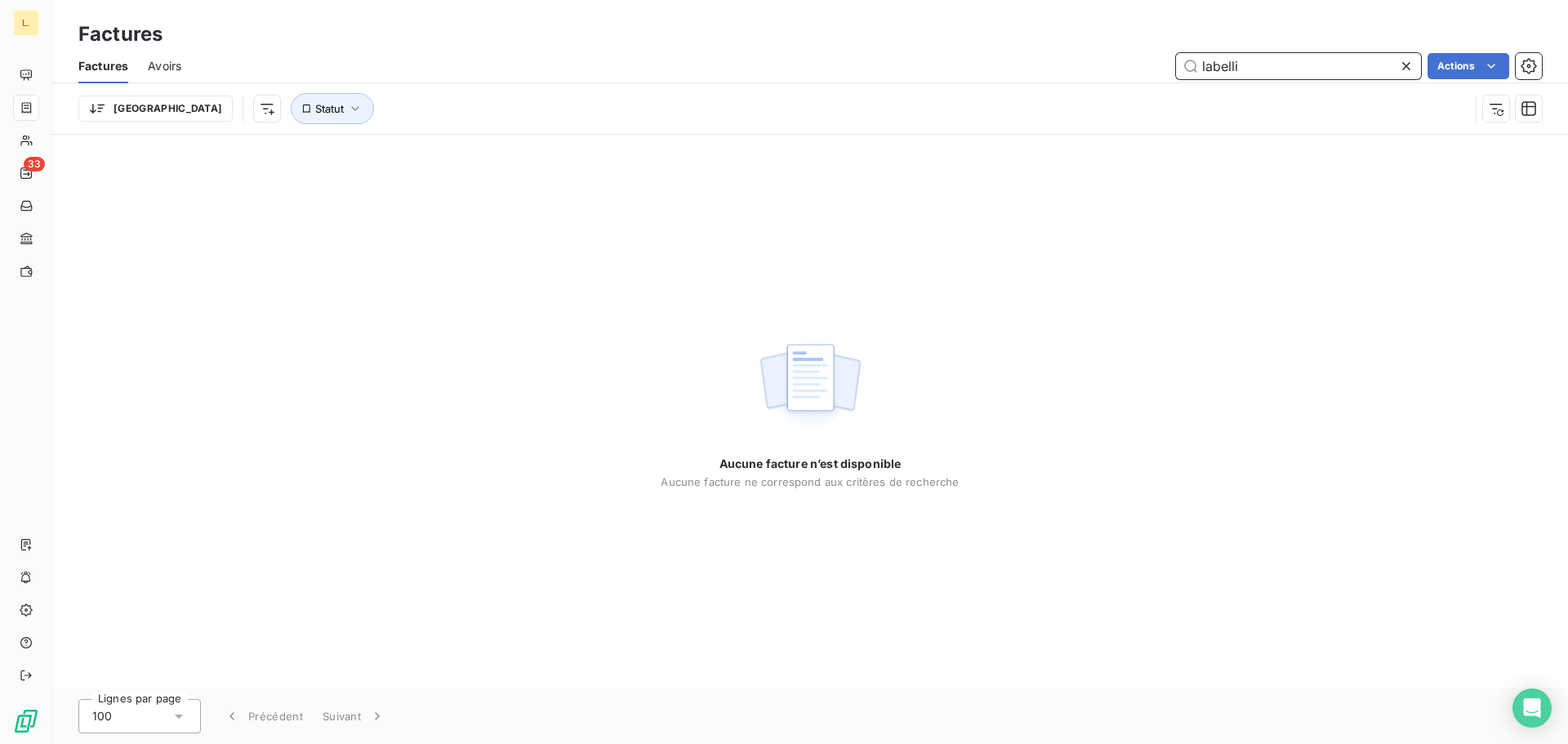
drag, startPoint x: 1255, startPoint y: 63, endPoint x: 1153, endPoint y: 62, distance: 102.0
click at [1153, 62] on div "labelli Actions" at bounding box center [871, 66] width 1341 height 26
type input "SmartKeyWord"
